Goal: Task Accomplishment & Management: Manage account settings

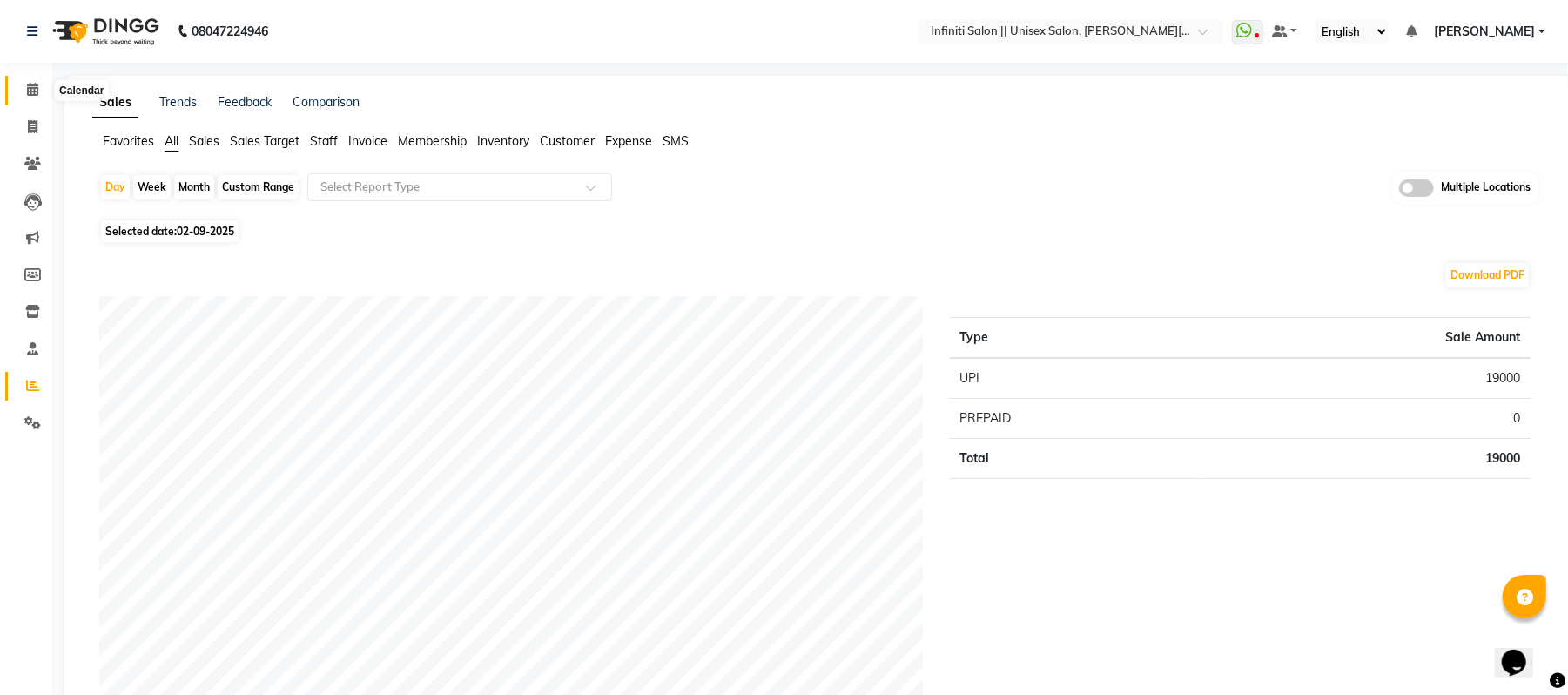
drag, startPoint x: 0, startPoint y: 0, endPoint x: 33, endPoint y: 88, distance: 94.0
click at [33, 88] on icon at bounding box center [33, 88] width 12 height 13
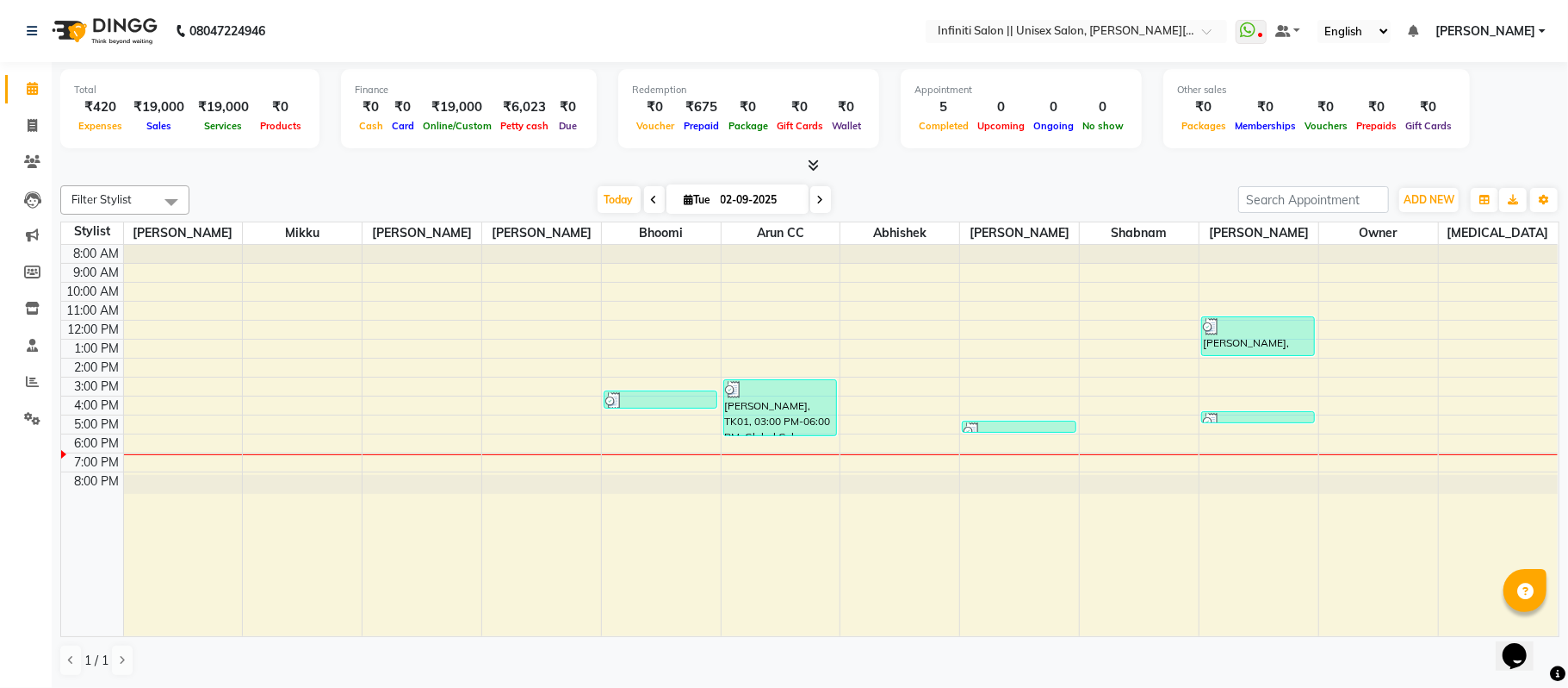
click at [816, 167] on icon at bounding box center [813, 164] width 12 height 12
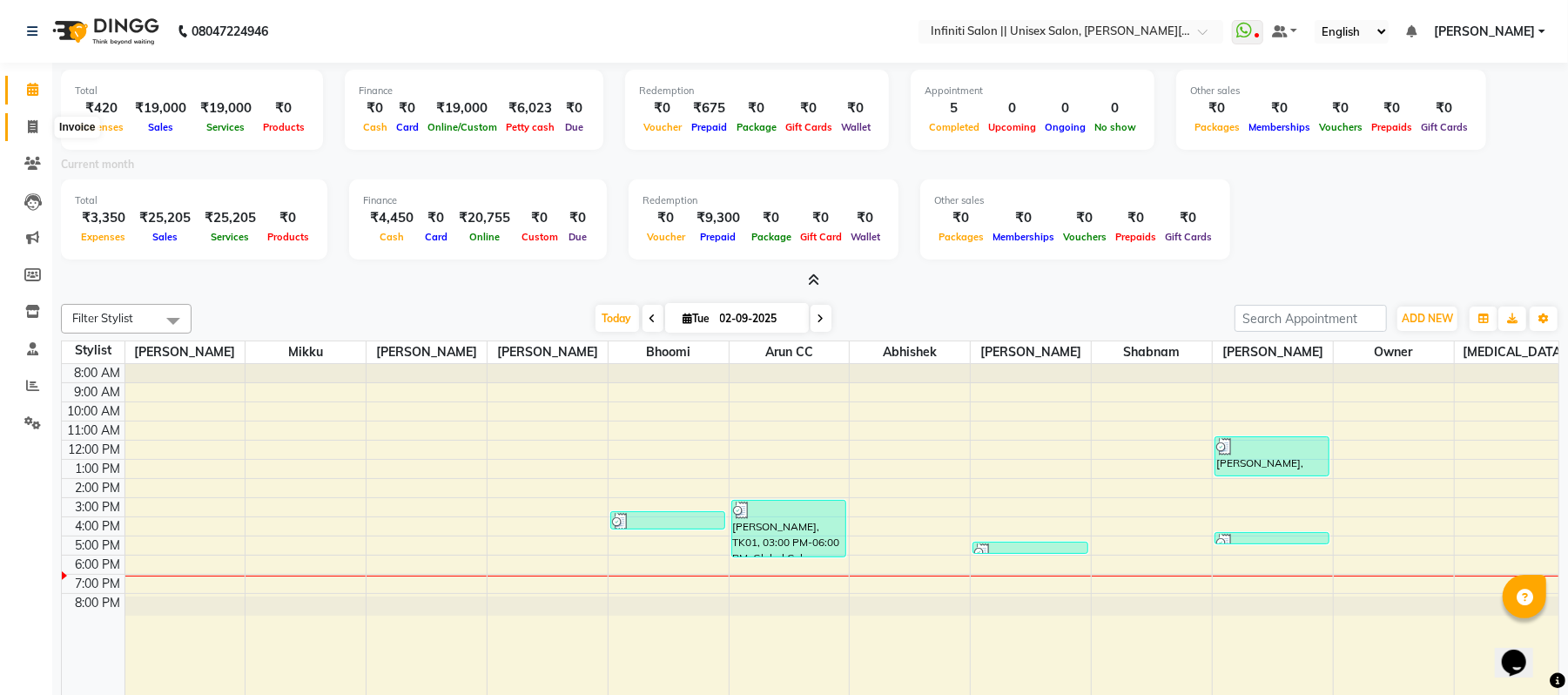
click at [31, 133] on icon at bounding box center [33, 126] width 10 height 13
select select "service"
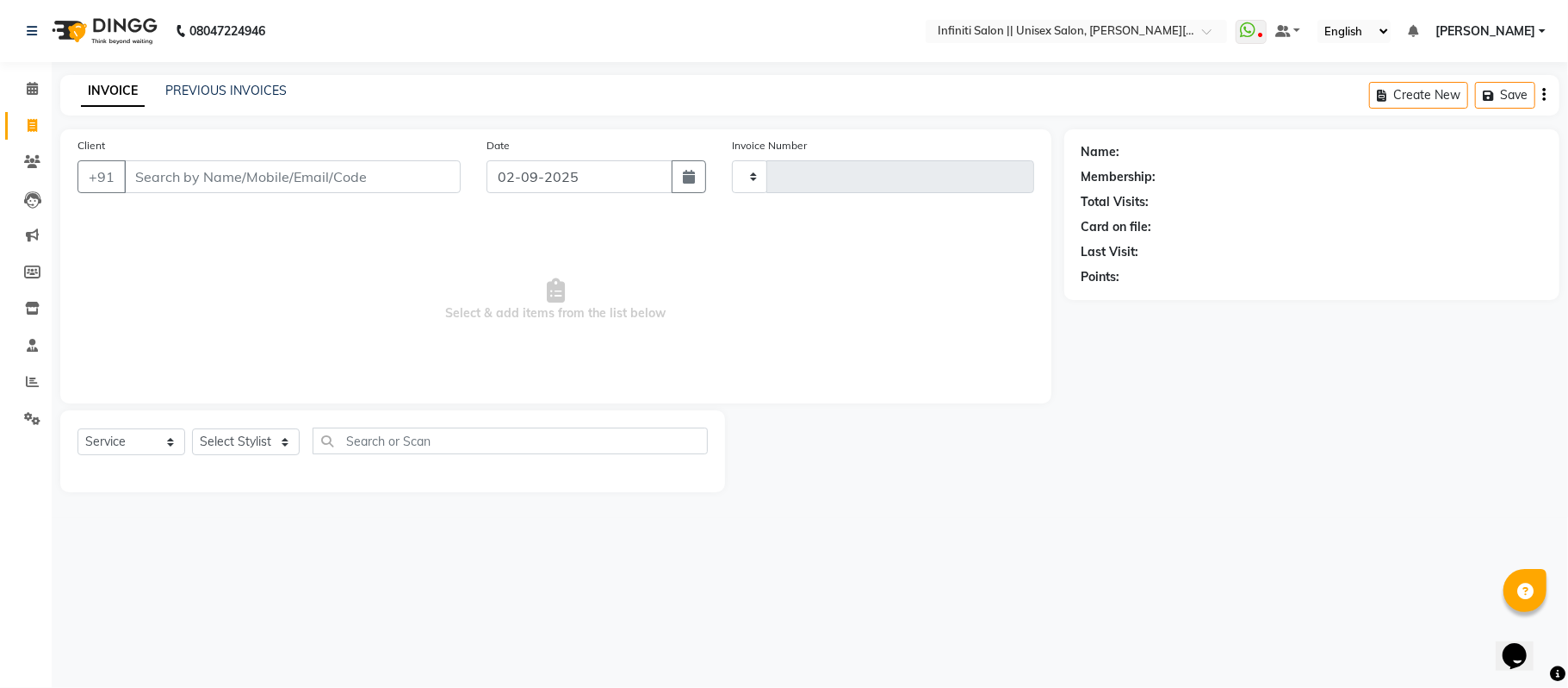
type input "0907"
select select "8233"
click at [246, 87] on link "PREVIOUS INVOICES" at bounding box center [225, 90] width 122 height 15
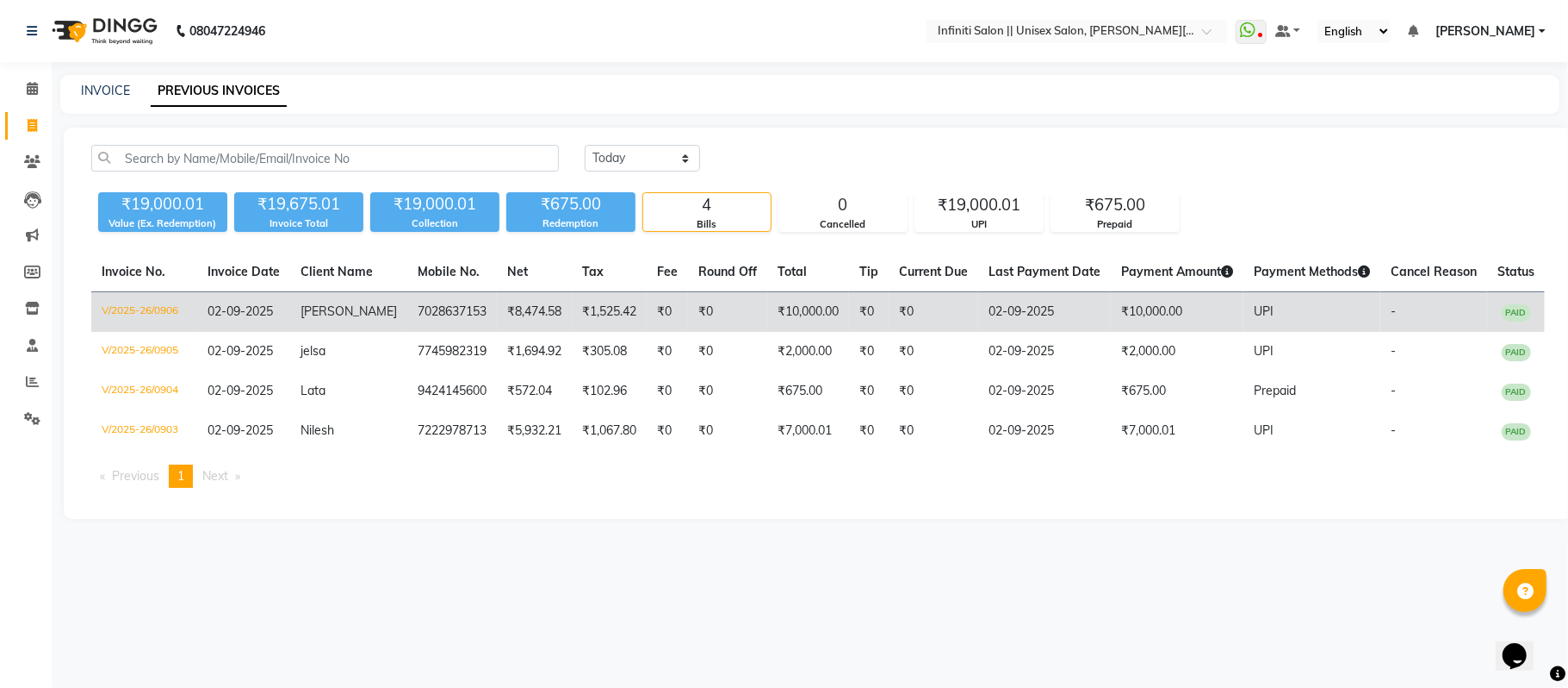
click at [646, 315] on td "₹0" at bounding box center [667, 312] width 41 height 40
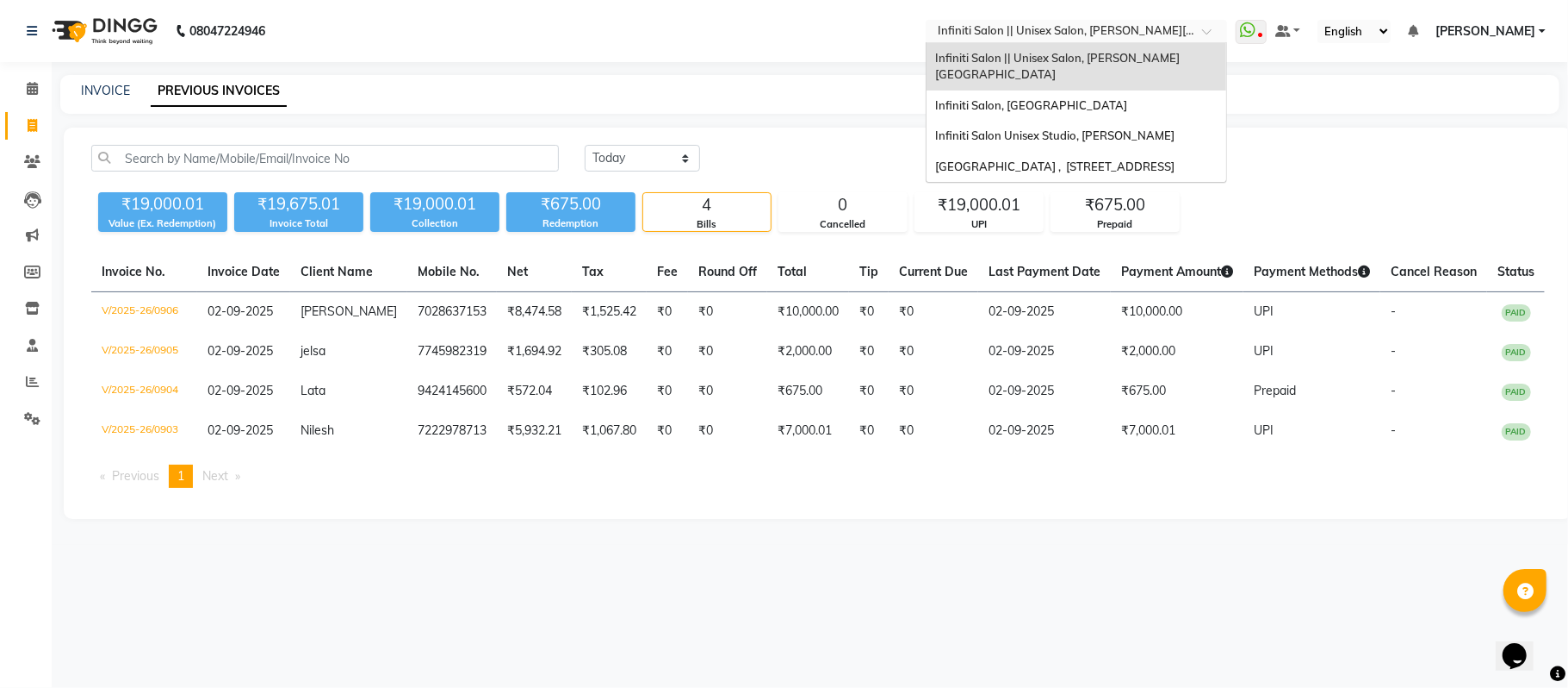
click at [1018, 35] on input "text" at bounding box center [1059, 33] width 249 height 17
click at [1017, 98] on span "Infiniti Salon, [GEOGRAPHIC_DATA]" at bounding box center [1031, 105] width 192 height 13
